Goal: Communication & Community: Answer question/provide support

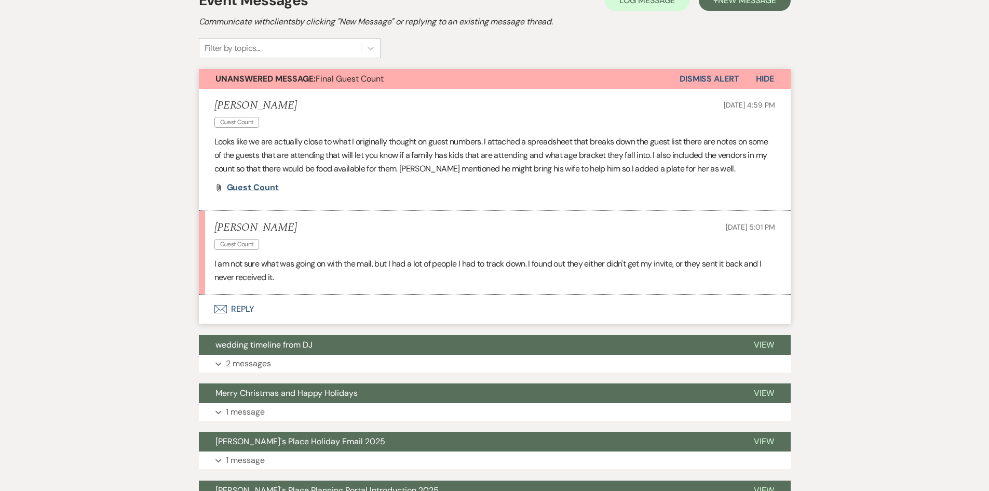
click at [256, 186] on span "Guest Count" at bounding box center [253, 187] width 52 height 11
click at [256, 188] on span "Guest Count" at bounding box center [253, 187] width 52 height 11
click at [238, 311] on button "Envelope Reply" at bounding box center [495, 308] width 592 height 29
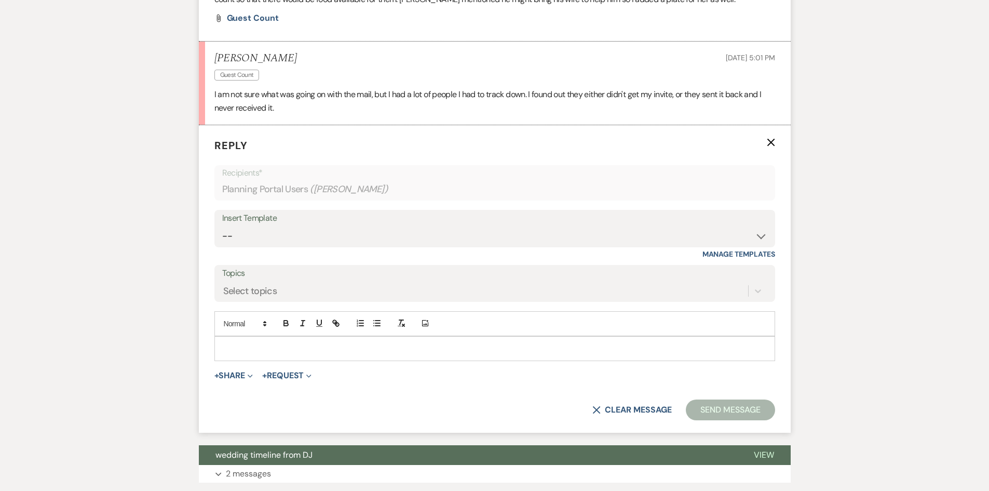
scroll to position [430, 0]
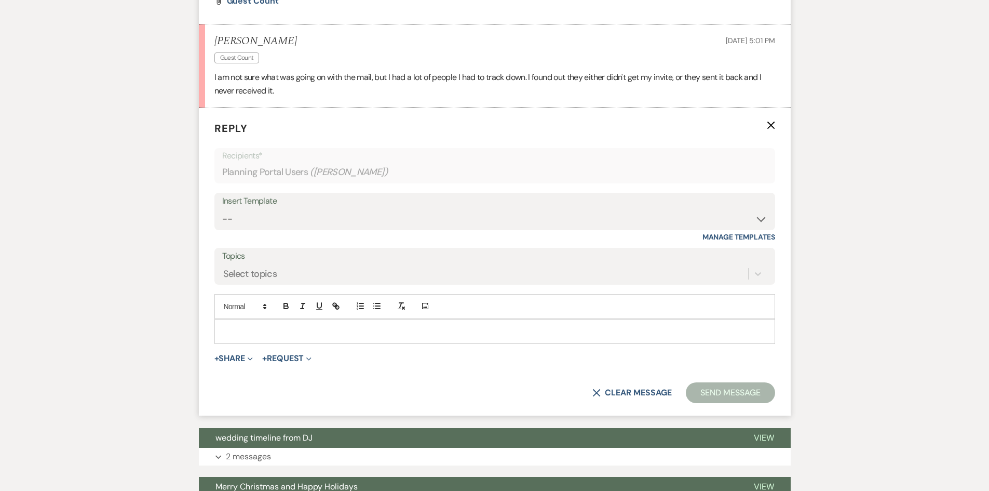
click at [273, 337] on p at bounding box center [495, 331] width 544 height 11
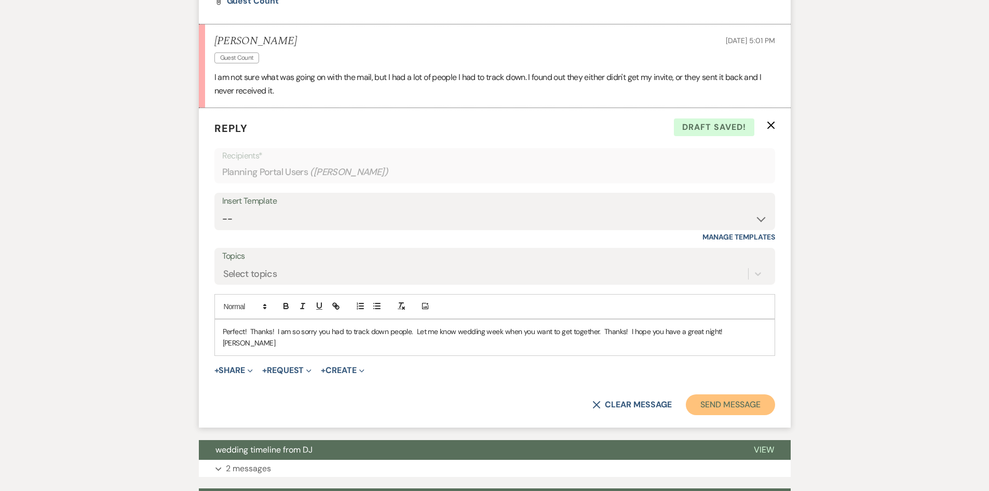
click at [735, 394] on button "Send Message" at bounding box center [730, 404] width 89 height 21
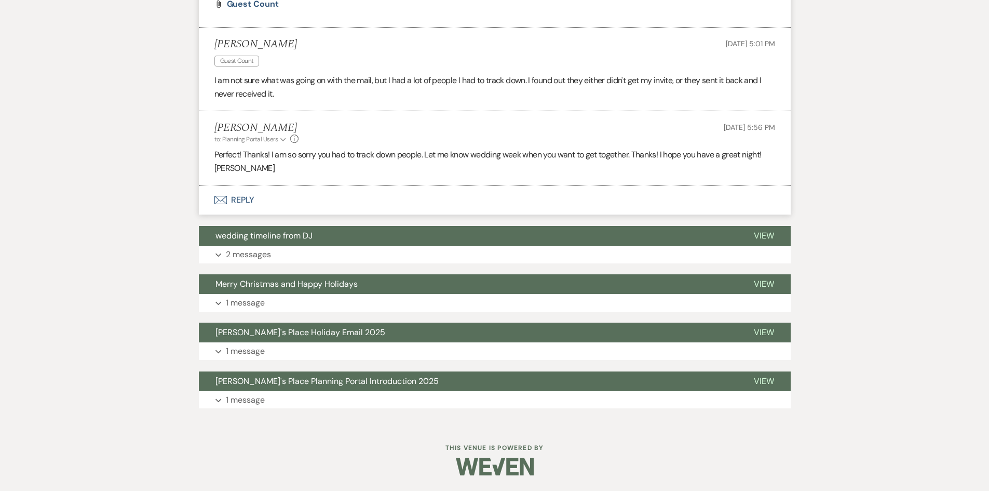
scroll to position [427, 0]
